Goal: Information Seeking & Learning: Learn about a topic

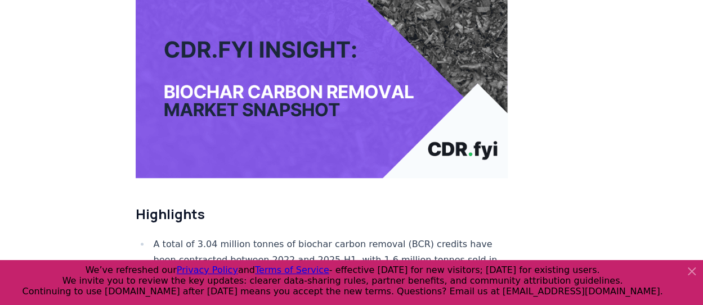
scroll to position [225, 0]
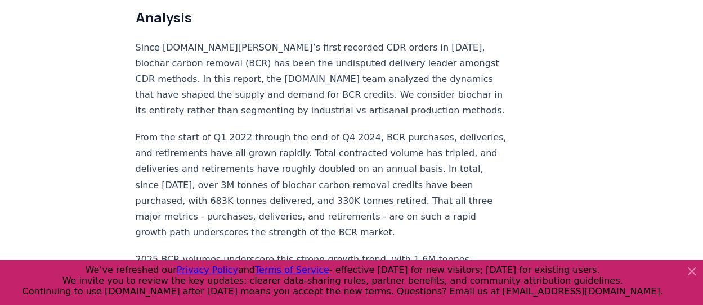
scroll to position [879, 0]
click at [692, 273] on icon at bounding box center [691, 271] width 7 height 7
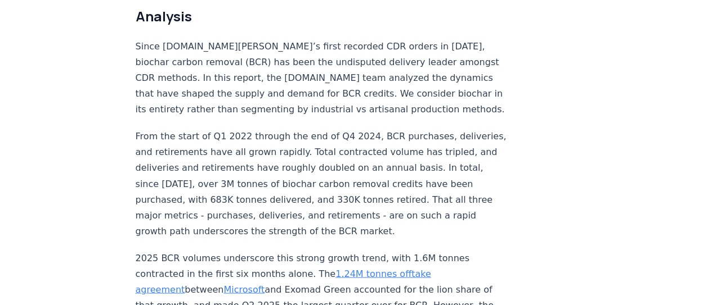
scroll to position [880, 0]
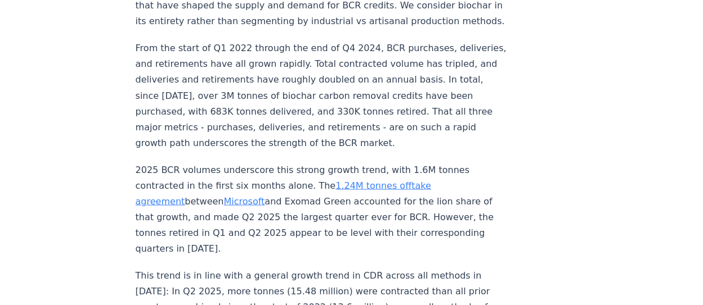
scroll to position [969, 0]
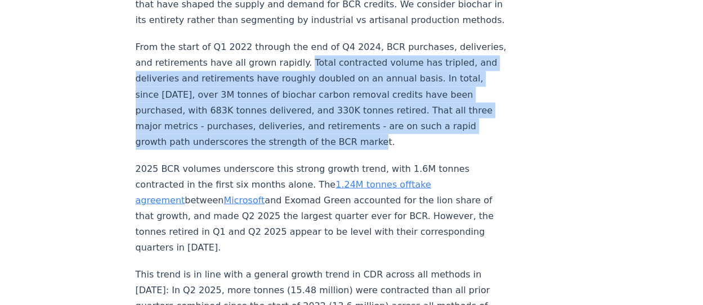
drag, startPoint x: 434, startPoint y: 106, endPoint x: 340, endPoint y: 27, distance: 122.9
click at [340, 39] on p "From the start of Q1 2022 through the end of Q4 2024, BCR purchases, deliveries…" at bounding box center [322, 94] width 372 height 110
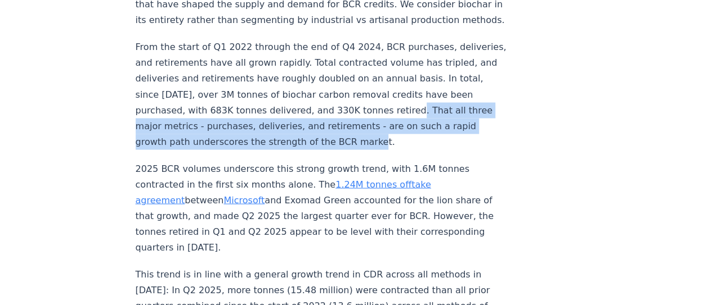
drag, startPoint x: 426, startPoint y: 107, endPoint x: 134, endPoint y: 92, distance: 292.3
copy p "That all three major metrics - purchases, deliveries, and retirements - are on …"
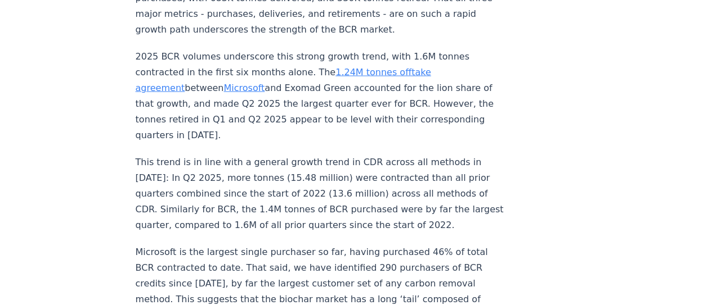
scroll to position [1088, 0]
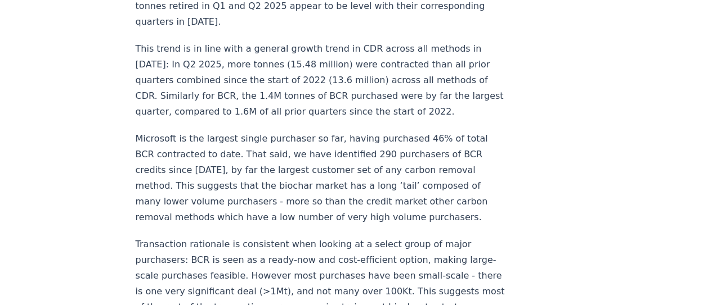
scroll to position [1195, 0]
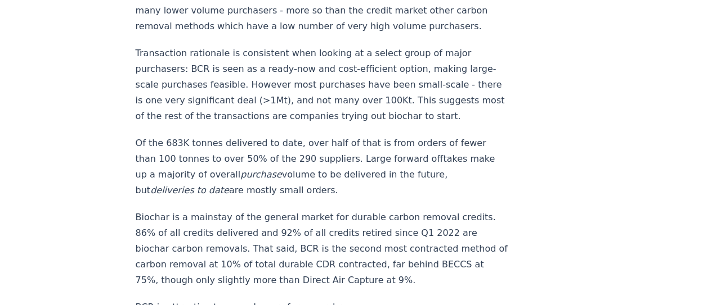
scroll to position [1387, 0]
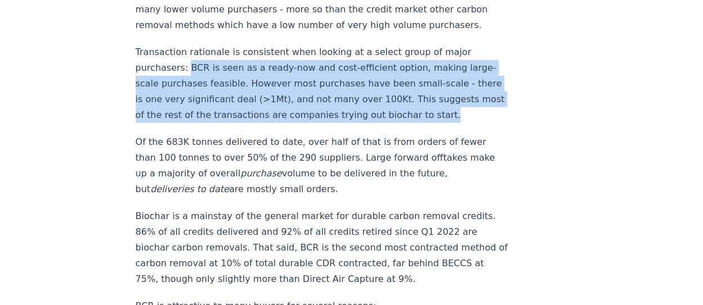
drag, startPoint x: 178, startPoint y: 93, endPoint x: 185, endPoint y: 33, distance: 60.6
click at [185, 44] on p "Transaction rationale is consistent when looking at a select group of major pur…" at bounding box center [322, 83] width 372 height 79
copy p "BCR is seen as a ready-now and cost-efficient option, making large-scale purcha…"
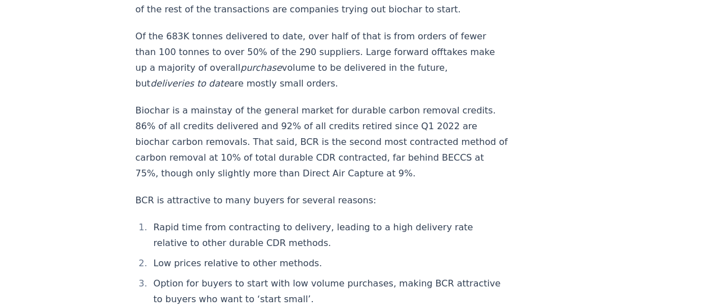
scroll to position [1494, 0]
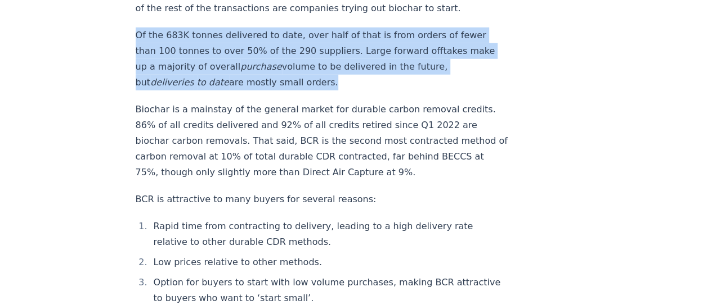
drag, startPoint x: 311, startPoint y: 62, endPoint x: 131, endPoint y: 14, distance: 186.4
copy p "Of the 683K tonnes delivered to date, over half of that is from orders of fewer…"
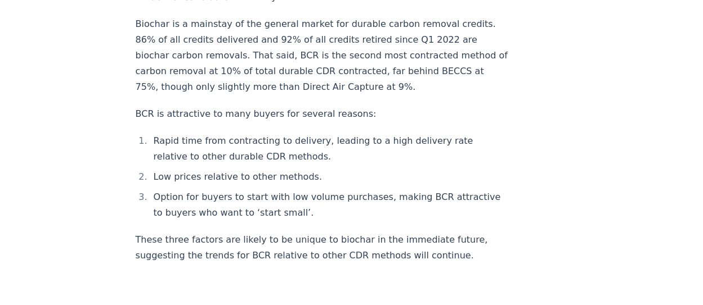
scroll to position [1567, 0]
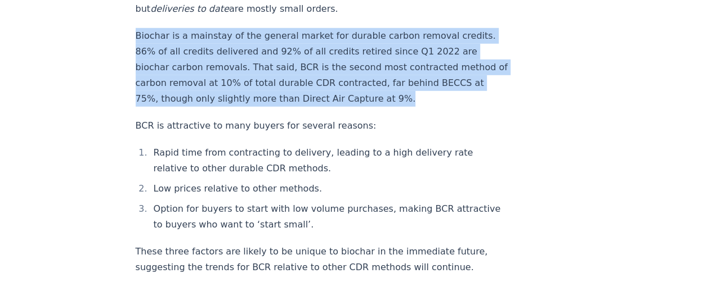
drag, startPoint x: 399, startPoint y: 78, endPoint x: 132, endPoint y: 20, distance: 274.1
copy p "Biochar is a mainstay of the general market for durable carbon removal credits.…"
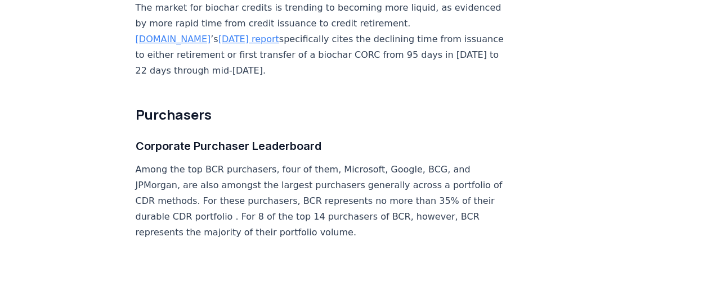
scroll to position [4477, 0]
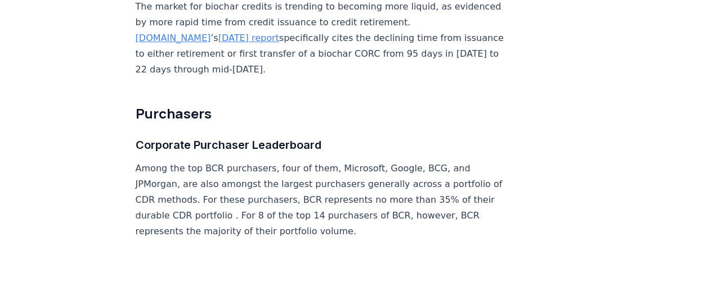
click at [218, 33] on link "[DATE] report" at bounding box center [248, 38] width 61 height 11
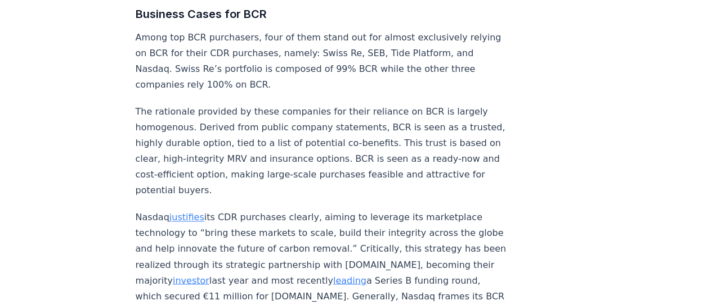
scroll to position [5030, 0]
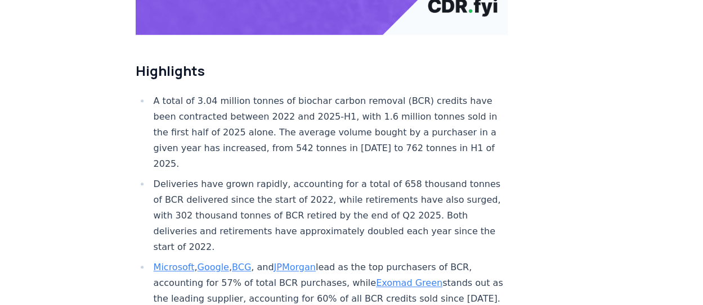
scroll to position [367, 0]
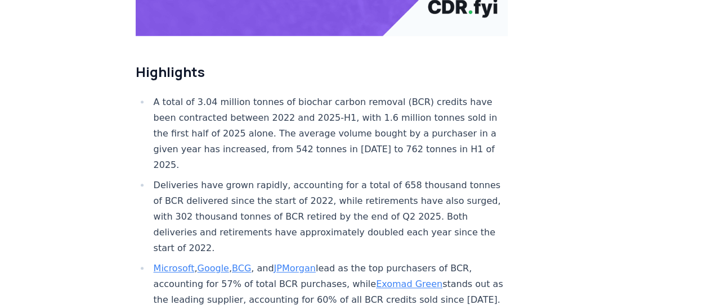
scroll to position [362, 0]
